Goal: Navigation & Orientation: Find specific page/section

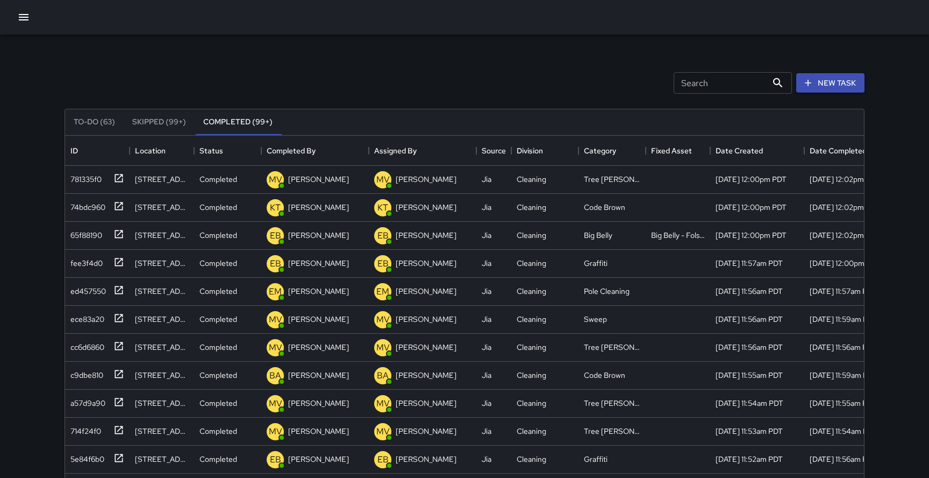
scroll to position [456, 799]
click at [28, 22] on icon "button" at bounding box center [23, 17] width 13 height 13
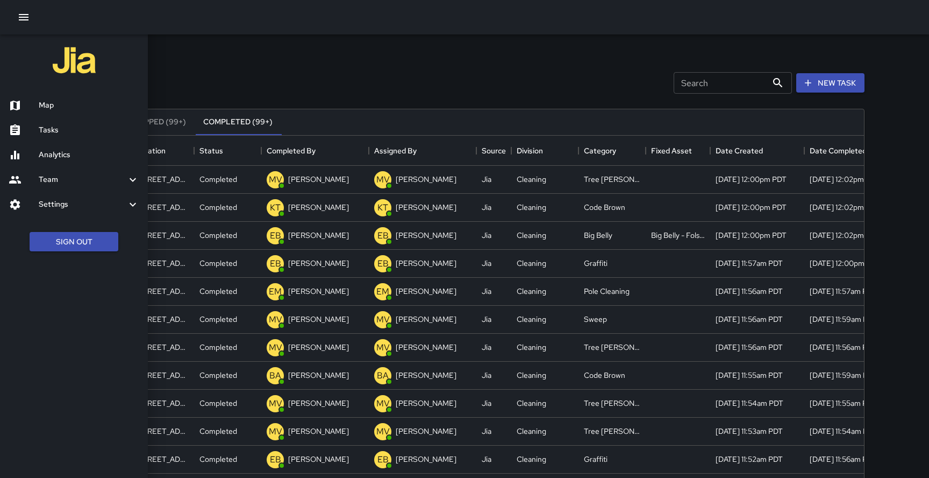
click at [51, 104] on h6 "Map" at bounding box center [89, 106] width 101 height 12
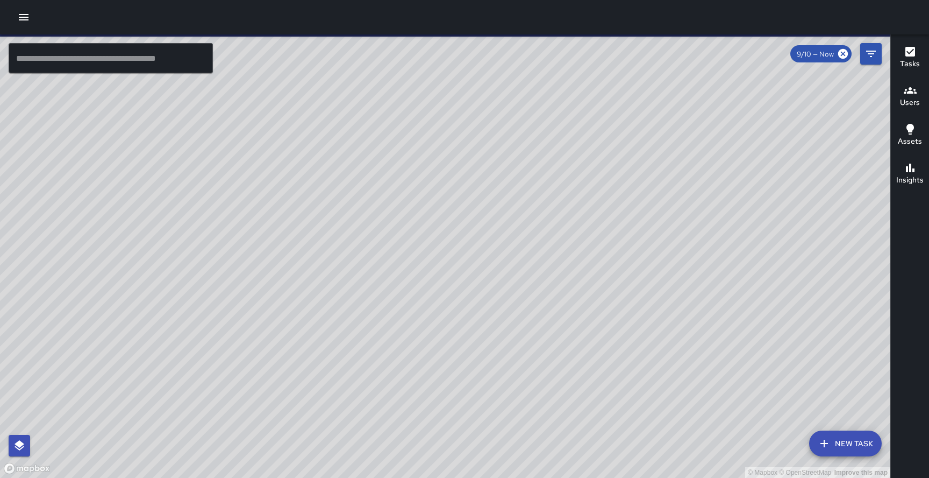
drag, startPoint x: 361, startPoint y: 445, endPoint x: 431, endPoint y: 326, distance: 137.6
click at [431, 326] on div "© Mapbox © OpenStreetMap Improve this map" at bounding box center [445, 255] width 891 height 443
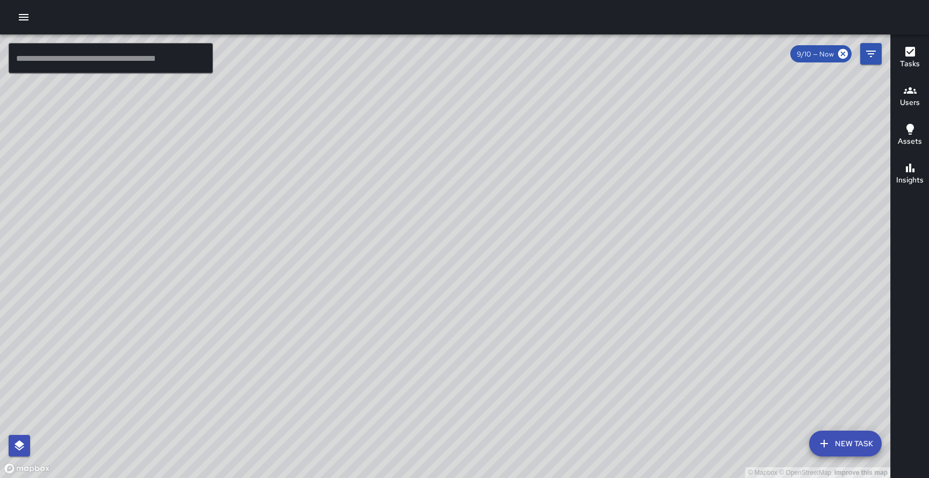
drag, startPoint x: 717, startPoint y: 332, endPoint x: 523, endPoint y: 373, distance: 198.4
click at [523, 373] on div "© Mapbox © OpenStreetMap Improve this map" at bounding box center [445, 255] width 891 height 443
drag, startPoint x: 659, startPoint y: 322, endPoint x: 493, endPoint y: 333, distance: 166.6
click at [493, 333] on div "© Mapbox © OpenStreetMap Improve this map" at bounding box center [445, 255] width 891 height 443
drag, startPoint x: 601, startPoint y: 278, endPoint x: 572, endPoint y: 342, distance: 70.3
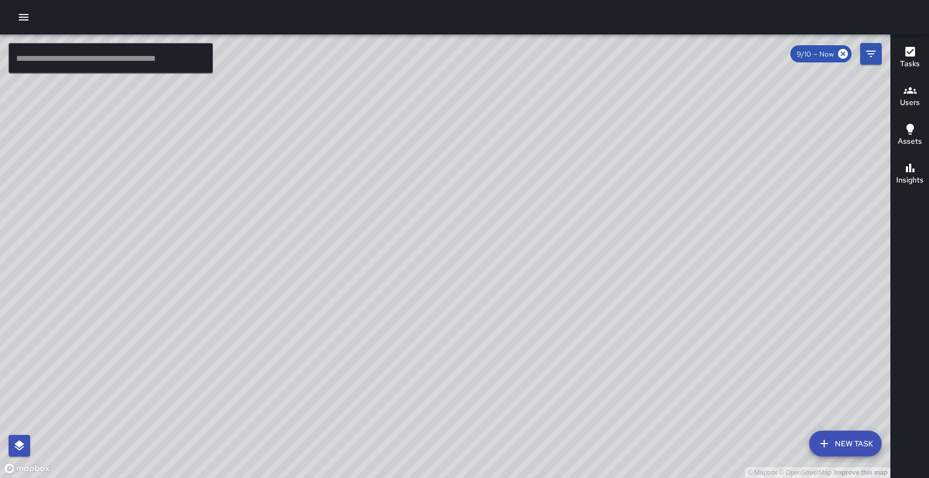
click at [572, 342] on div "© Mapbox © OpenStreetMap Improve this map" at bounding box center [445, 255] width 891 height 443
drag, startPoint x: 595, startPoint y: 123, endPoint x: 496, endPoint y: 239, distance: 153.4
click at [496, 239] on div "© Mapbox © OpenStreetMap Improve this map" at bounding box center [445, 255] width 891 height 443
drag, startPoint x: 418, startPoint y: 308, endPoint x: 452, endPoint y: 339, distance: 46.5
click at [453, 339] on div "© Mapbox © OpenStreetMap Improve this map" at bounding box center [445, 255] width 891 height 443
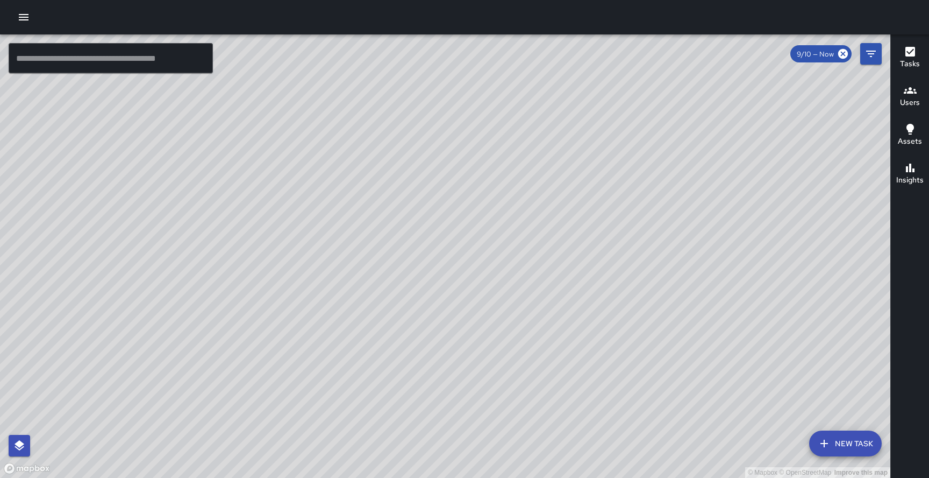
drag, startPoint x: 452, startPoint y: 339, endPoint x: 496, endPoint y: 300, distance: 59.0
click at [496, 300] on div "© Mapbox © OpenStreetMap Improve this map" at bounding box center [445, 255] width 891 height 443
drag, startPoint x: 530, startPoint y: 394, endPoint x: 549, endPoint y: 154, distance: 240.6
click at [549, 154] on div "© Mapbox © OpenStreetMap Improve this map" at bounding box center [445, 255] width 891 height 443
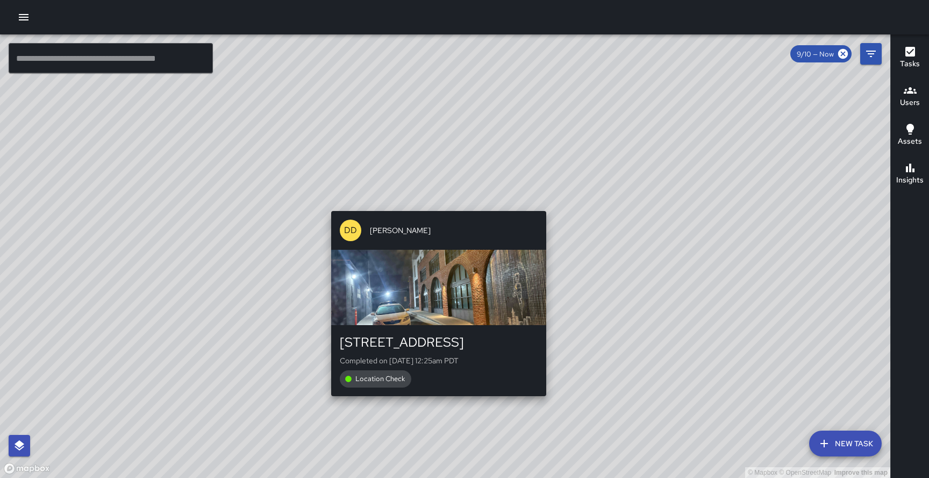
drag, startPoint x: 483, startPoint y: 73, endPoint x: 412, endPoint y: 471, distance: 404.8
click at [413, 471] on div "© Mapbox © OpenStreetMap Improve this map DD Diego [GEOGRAPHIC_DATA][PERSON_NAM…" at bounding box center [445, 255] width 891 height 443
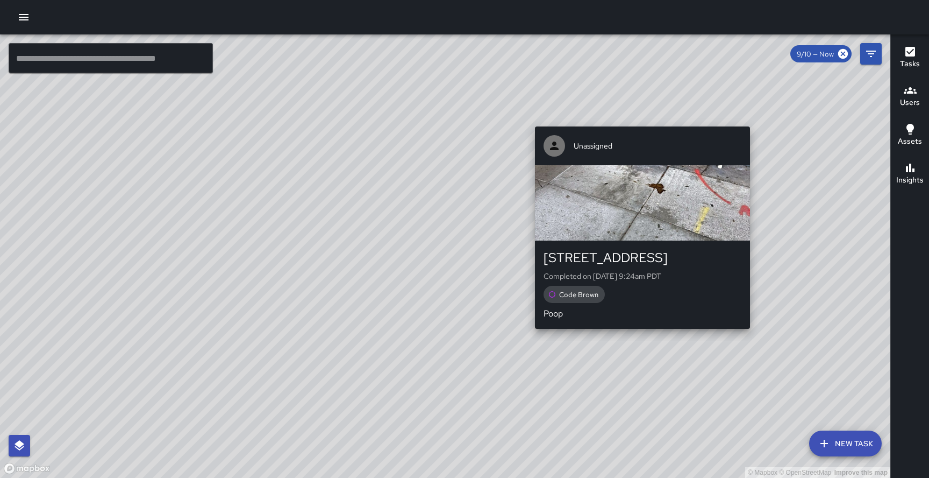
drag, startPoint x: 644, startPoint y: 116, endPoint x: 636, endPoint y: 118, distance: 9.0
click at [636, 118] on div "© Mapbox © OpenStreetMap Improve this map Unassigned [STREET_ADDRESS] Completed…" at bounding box center [445, 255] width 891 height 443
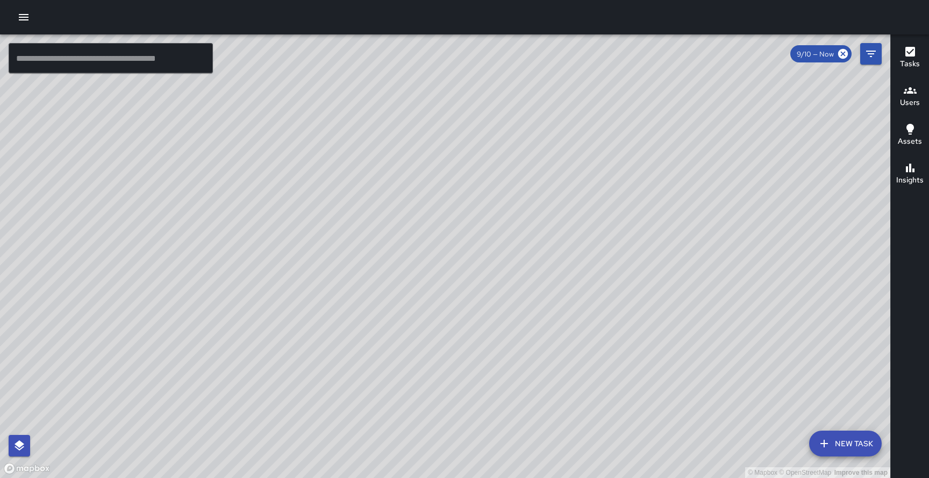
drag, startPoint x: 681, startPoint y: 89, endPoint x: 544, endPoint y: 176, distance: 162.0
click at [544, 176] on div "© Mapbox © OpenStreetMap Improve this map" at bounding box center [445, 255] width 891 height 443
drag, startPoint x: 800, startPoint y: 338, endPoint x: 709, endPoint y: 333, distance: 90.5
click at [709, 333] on div "© Mapbox © OpenStreetMap Improve this map" at bounding box center [445, 255] width 891 height 443
